Goal: Task Accomplishment & Management: Manage account settings

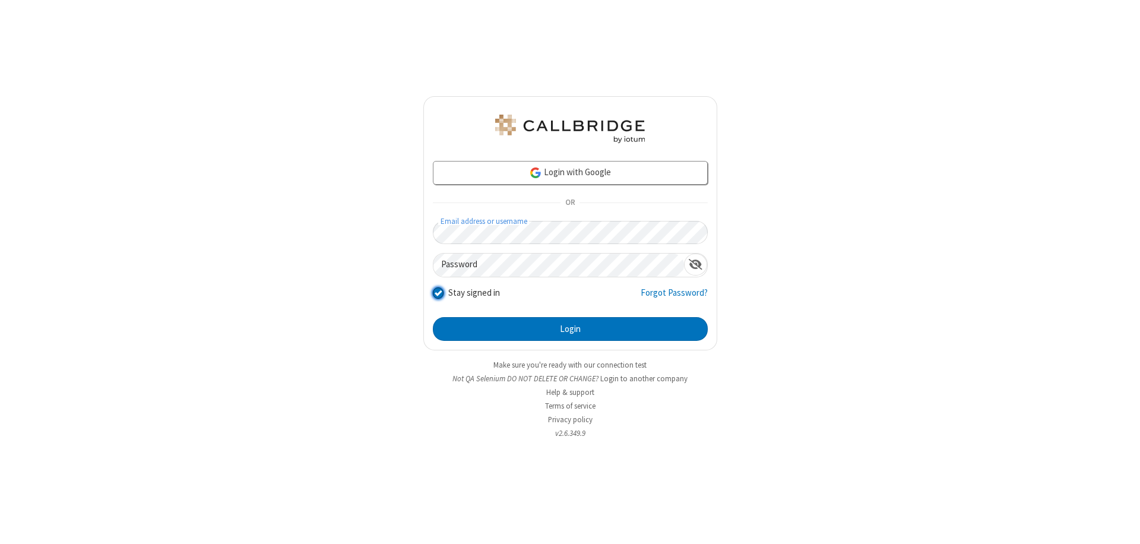
click at [438, 292] on input "Stay signed in" at bounding box center [438, 292] width 11 height 12
checkbox input "false"
click at [570, 329] on button "Login" at bounding box center [570, 329] width 275 height 24
click at [438, 292] on input "Stay signed in" at bounding box center [438, 292] width 11 height 12
checkbox input "false"
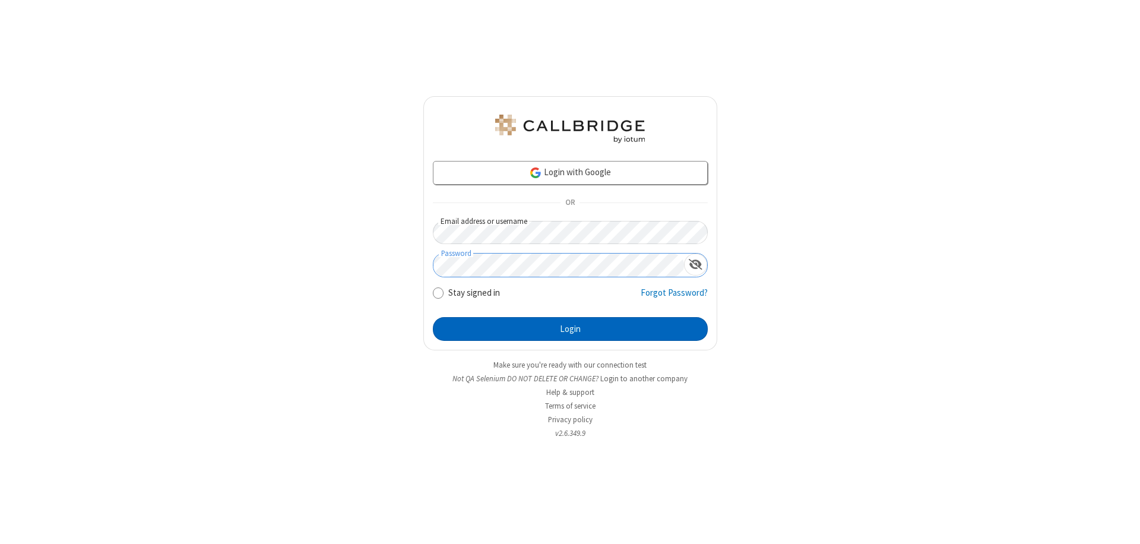
click at [570, 329] on button "Login" at bounding box center [570, 329] width 275 height 24
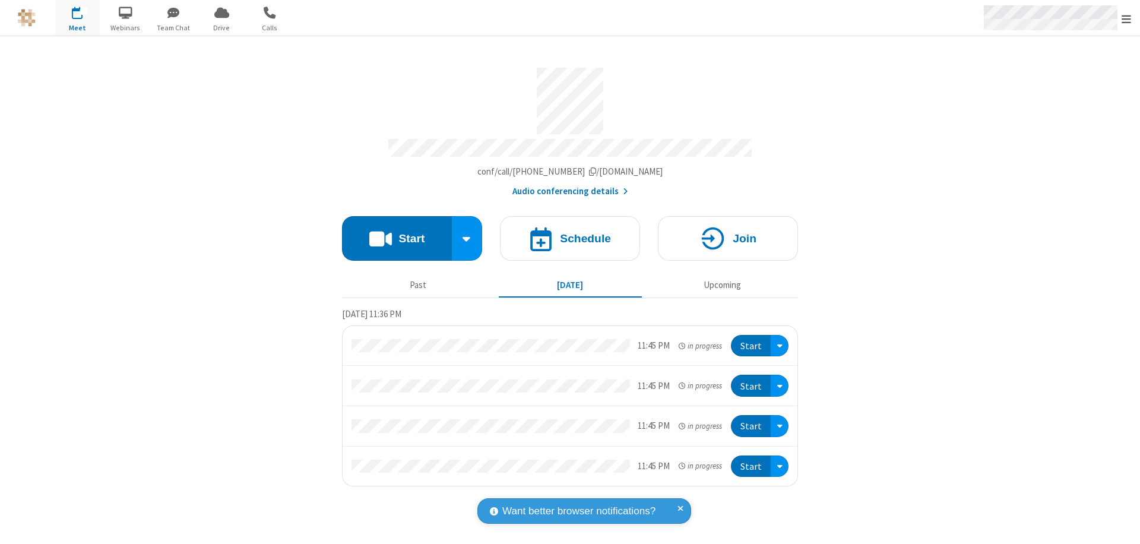
click at [1126, 18] on span "Open menu" at bounding box center [1126, 19] width 9 height 12
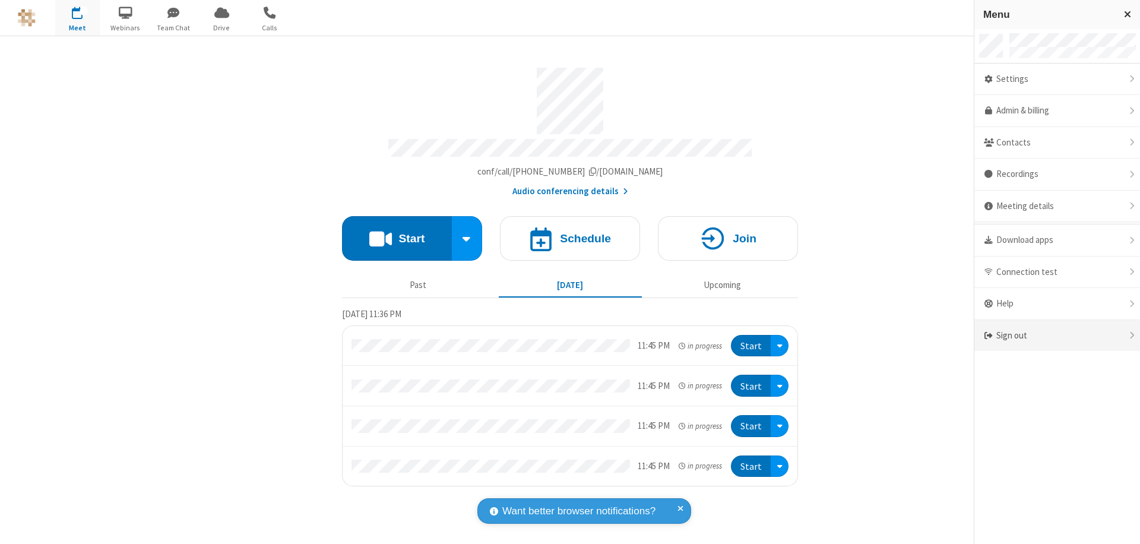
click at [1057, 335] on div "Sign out" at bounding box center [1057, 335] width 166 height 31
